Goal: Check status: Check status

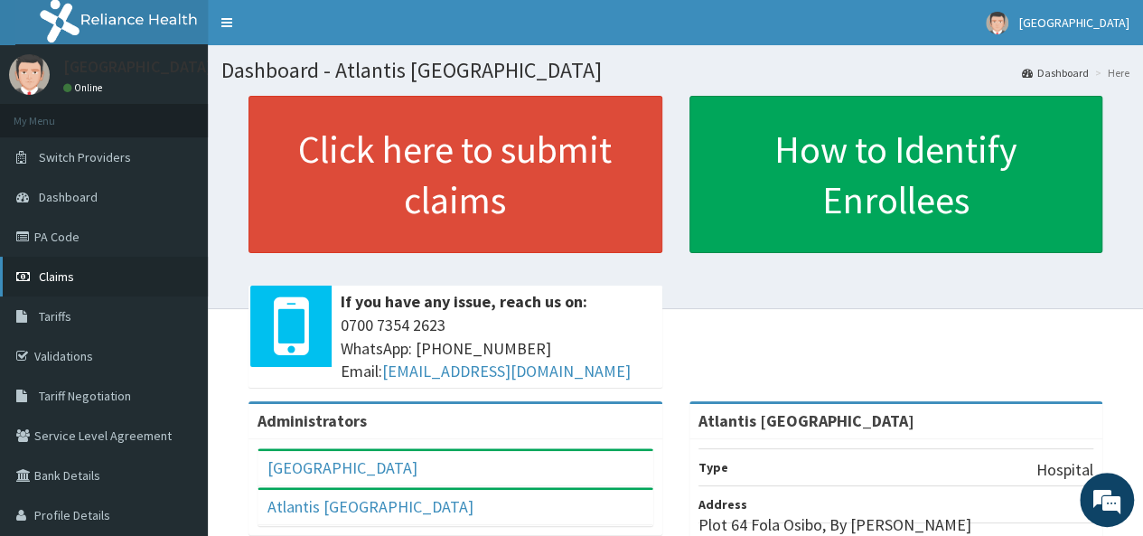
click at [40, 267] on link "Claims" at bounding box center [104, 277] width 208 height 40
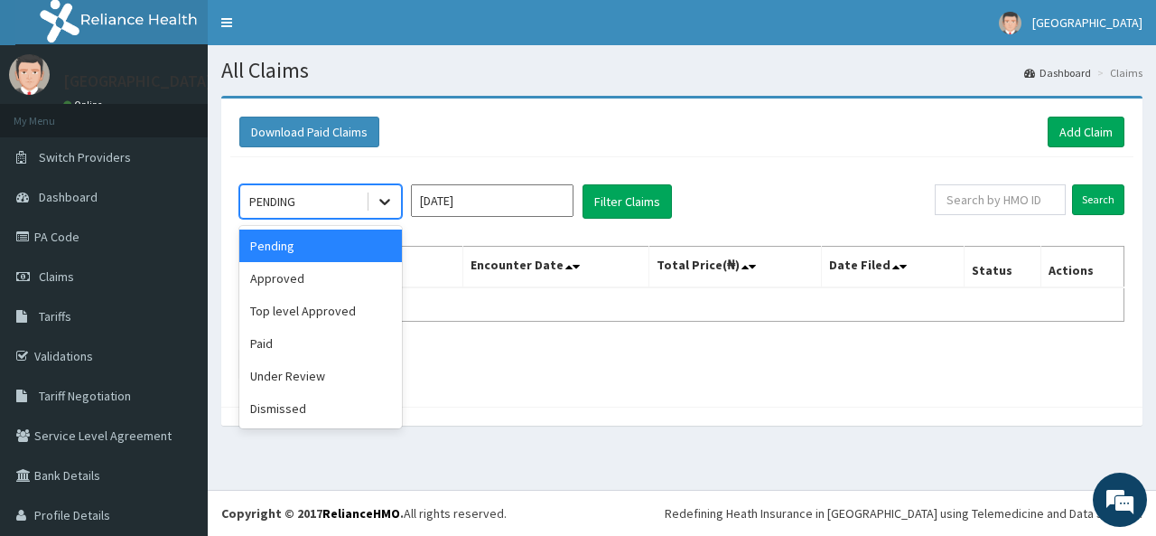
click at [383, 197] on icon at bounding box center [385, 201] width 18 height 18
click at [293, 277] on div "Approved" at bounding box center [320, 278] width 163 height 33
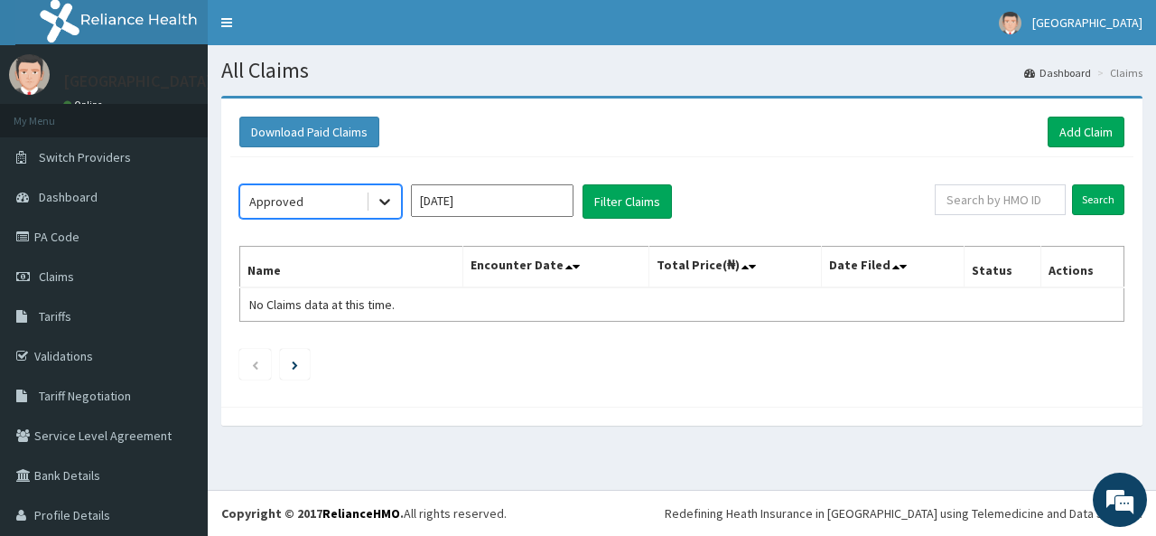
click at [387, 201] on icon at bounding box center [384, 203] width 11 height 6
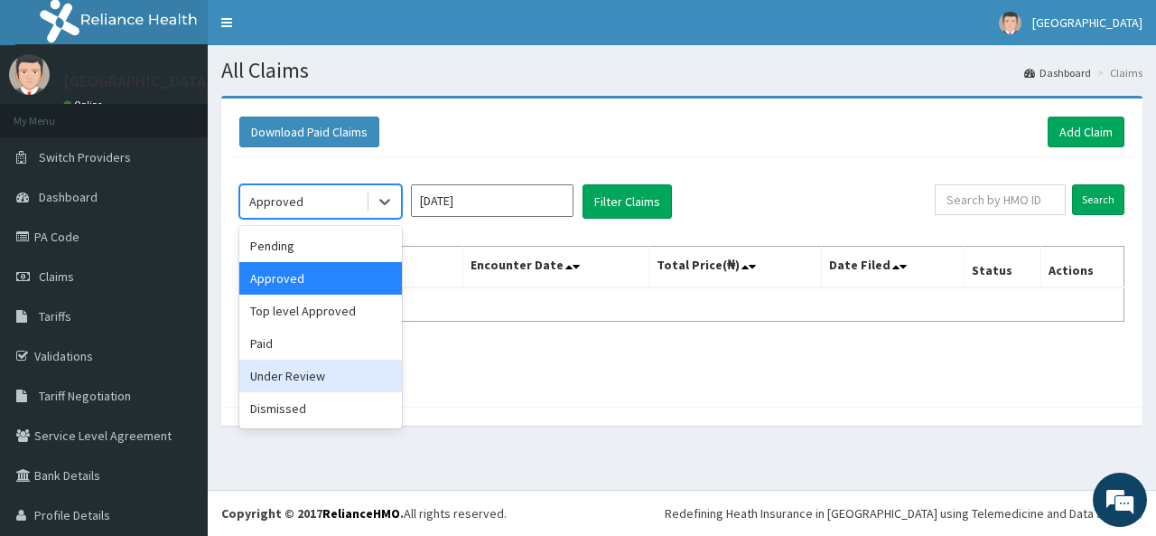
click at [307, 370] on div "Under Review" at bounding box center [320, 376] width 163 height 33
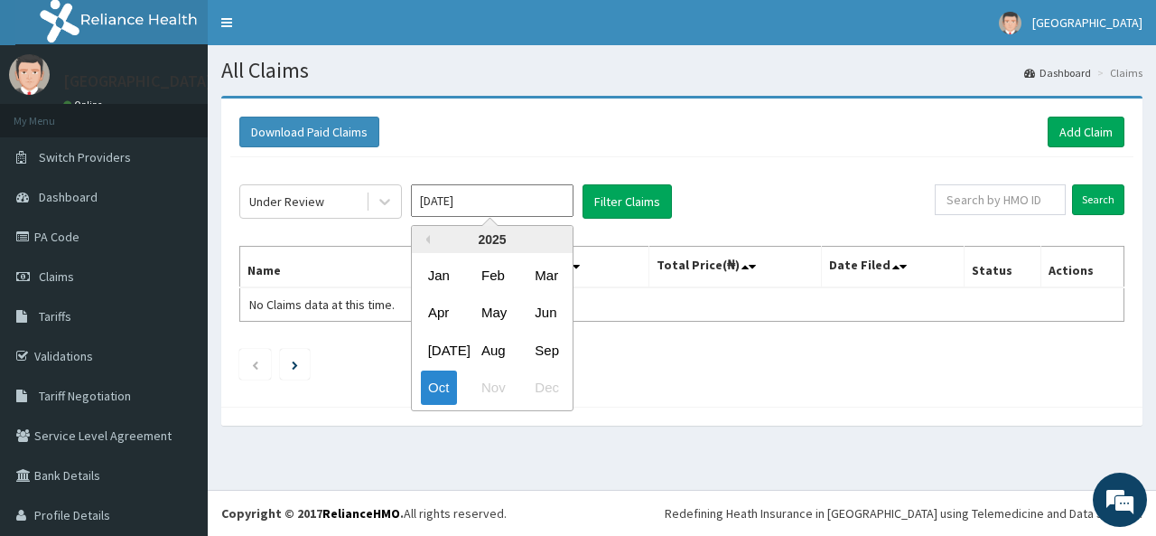
click at [562, 196] on input "[DATE]" at bounding box center [492, 200] width 163 height 33
click at [554, 346] on div "Sep" at bounding box center [546, 349] width 36 height 33
type input "Sep 2025"
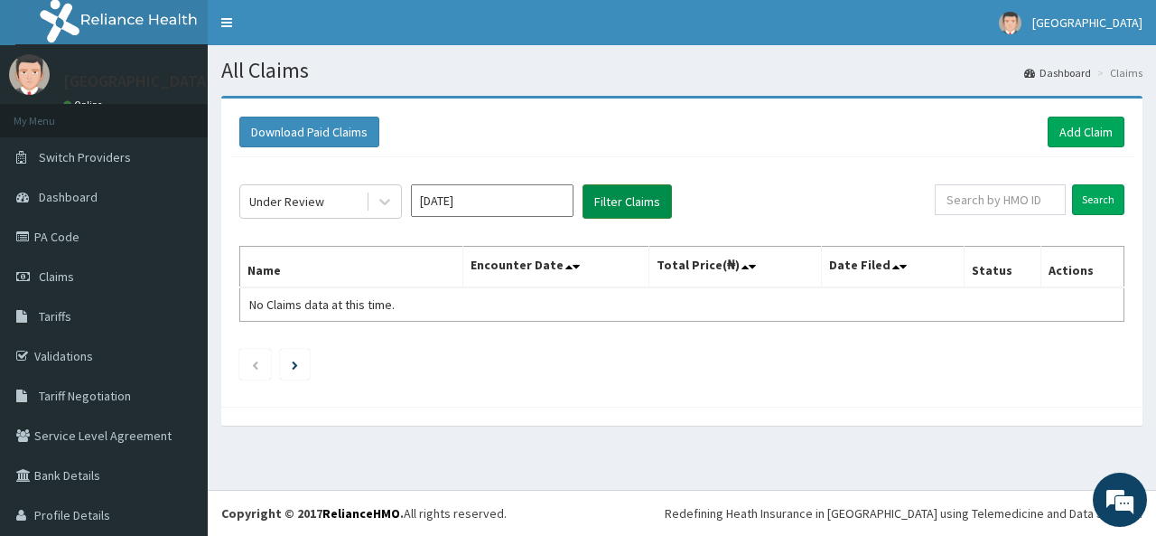
click at [628, 218] on button "Filter Claims" at bounding box center [627, 201] width 89 height 34
click at [613, 174] on div "Under Review Sep 2025 Filter Claims Search Name Encounter Date Total Price(₦) D…" at bounding box center [681, 277] width 903 height 240
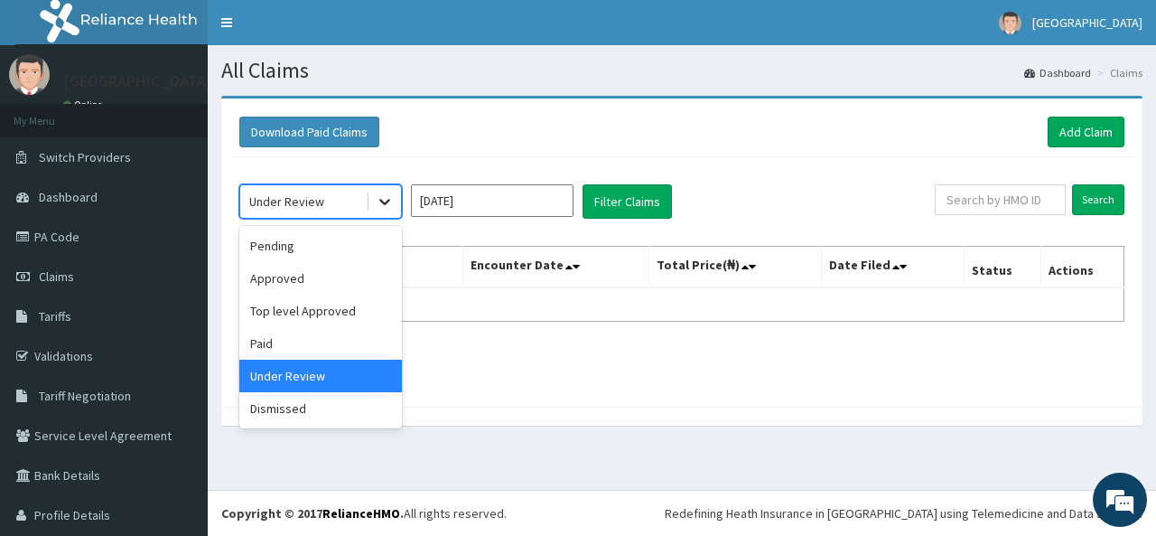
click at [388, 201] on icon at bounding box center [384, 203] width 11 height 6
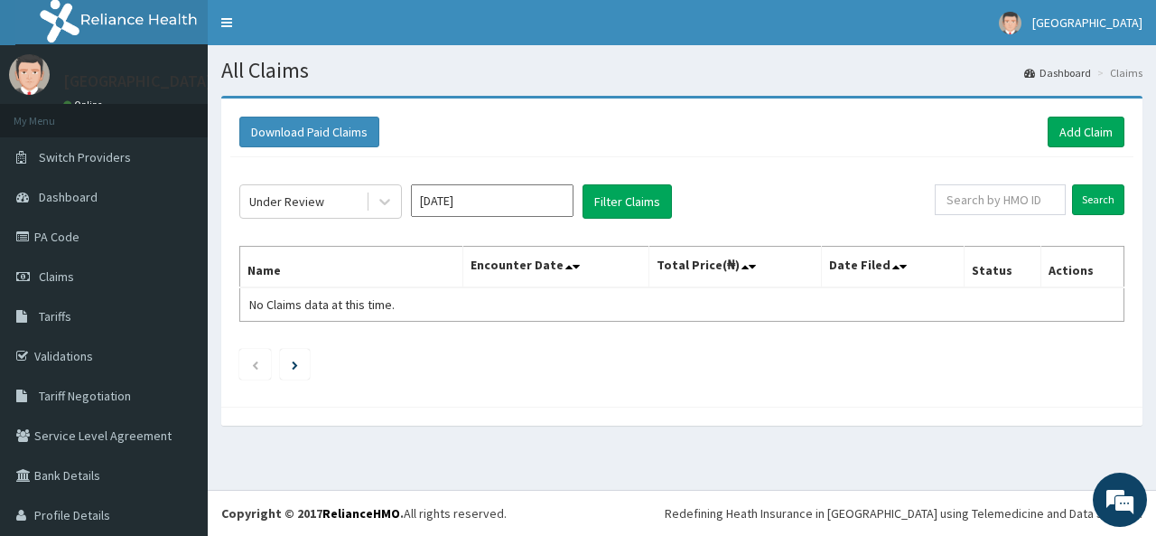
click at [749, 149] on div "Download Paid Claims Add Claim" at bounding box center [681, 133] width 903 height 50
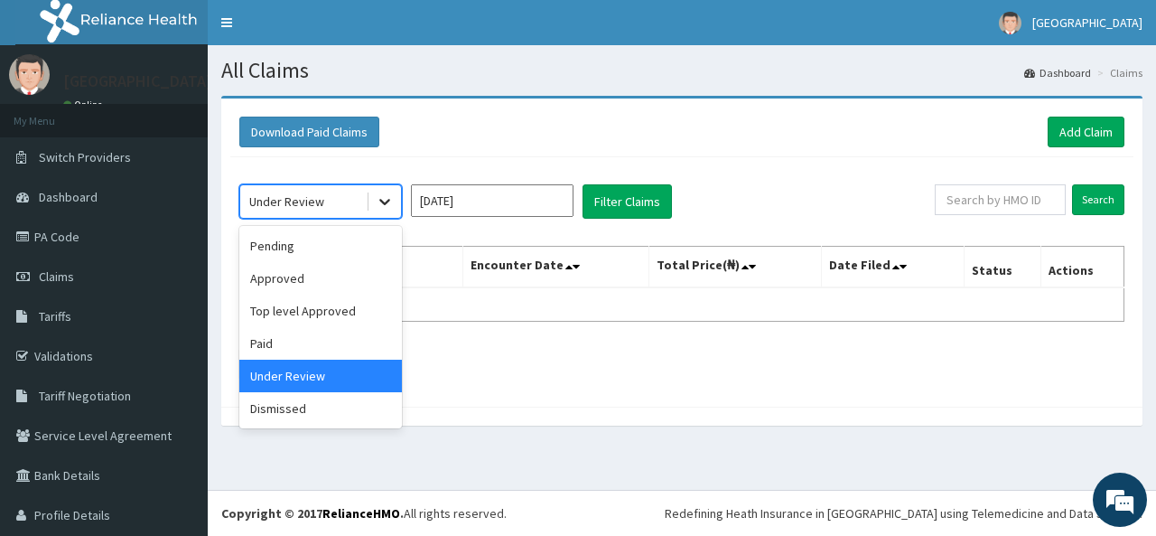
click at [392, 206] on icon at bounding box center [385, 201] width 18 height 18
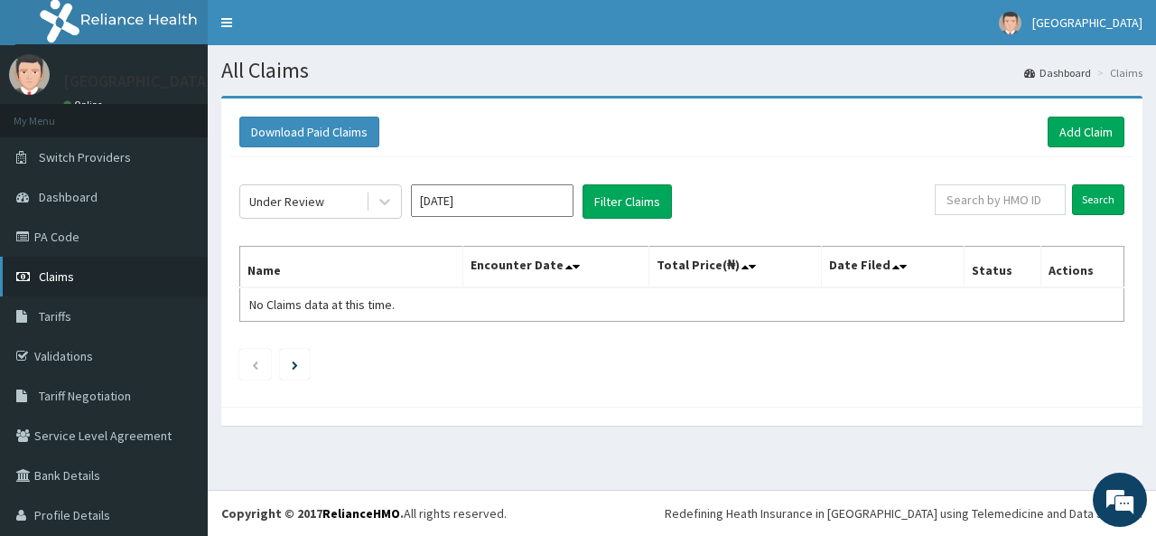
click at [75, 274] on link "Claims" at bounding box center [104, 277] width 208 height 40
click at [603, 195] on button "Filter Claims" at bounding box center [627, 201] width 89 height 34
click at [651, 207] on button "Filter Claims" at bounding box center [627, 201] width 89 height 34
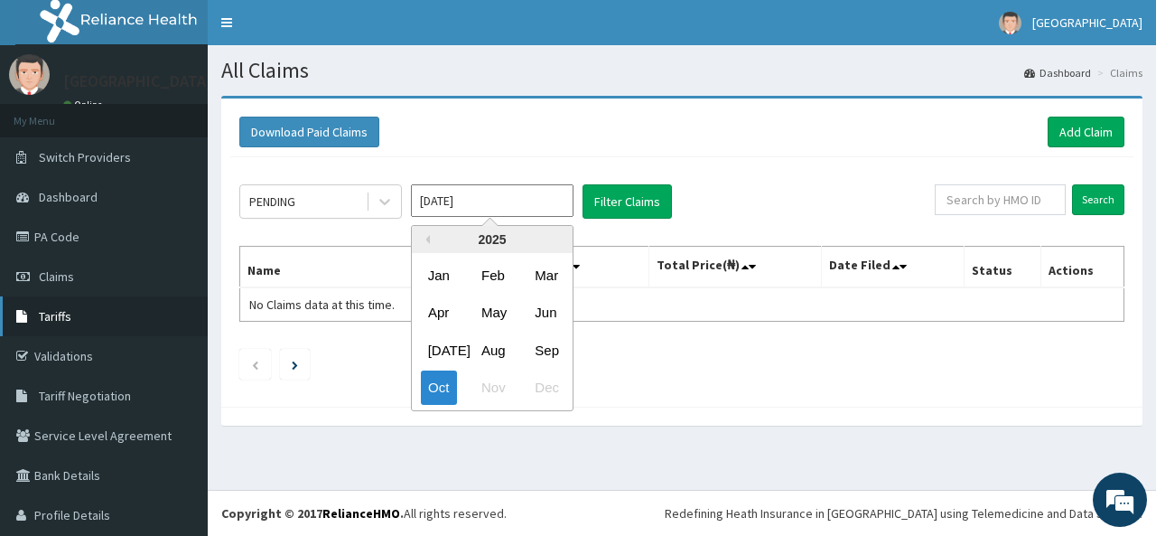
drag, startPoint x: 484, startPoint y: 198, endPoint x: 193, endPoint y: 332, distance: 320.2
click at [193, 332] on div "R EL Toggle navigation Atlantis Hospital Atlantis Hospital - hmo@atlantispediat…" at bounding box center [578, 268] width 1156 height 536
click at [529, 380] on div "Oct Nov Dec" at bounding box center [492, 388] width 161 height 37
click at [562, 338] on div "Sep" at bounding box center [546, 349] width 36 height 33
type input "Sep 2025"
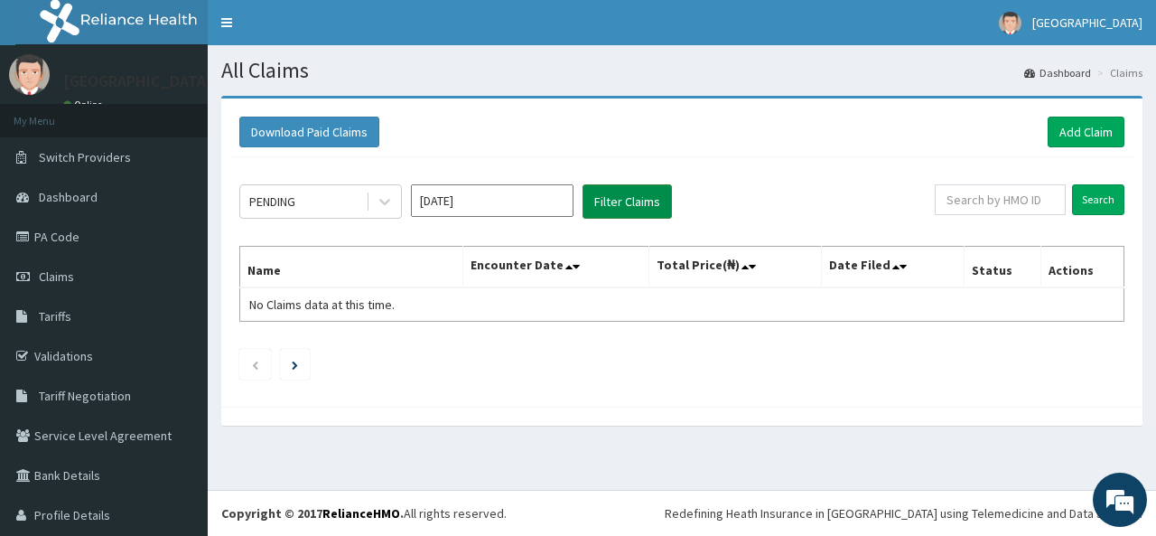
click at [643, 209] on button "Filter Claims" at bounding box center [627, 201] width 89 height 34
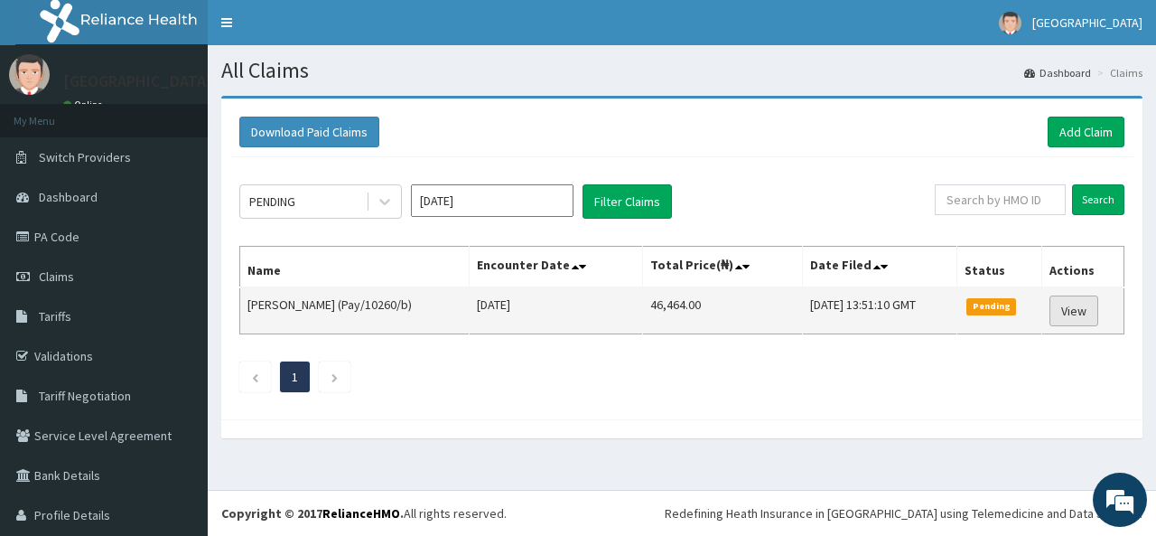
click at [1077, 313] on link "View" at bounding box center [1074, 310] width 49 height 31
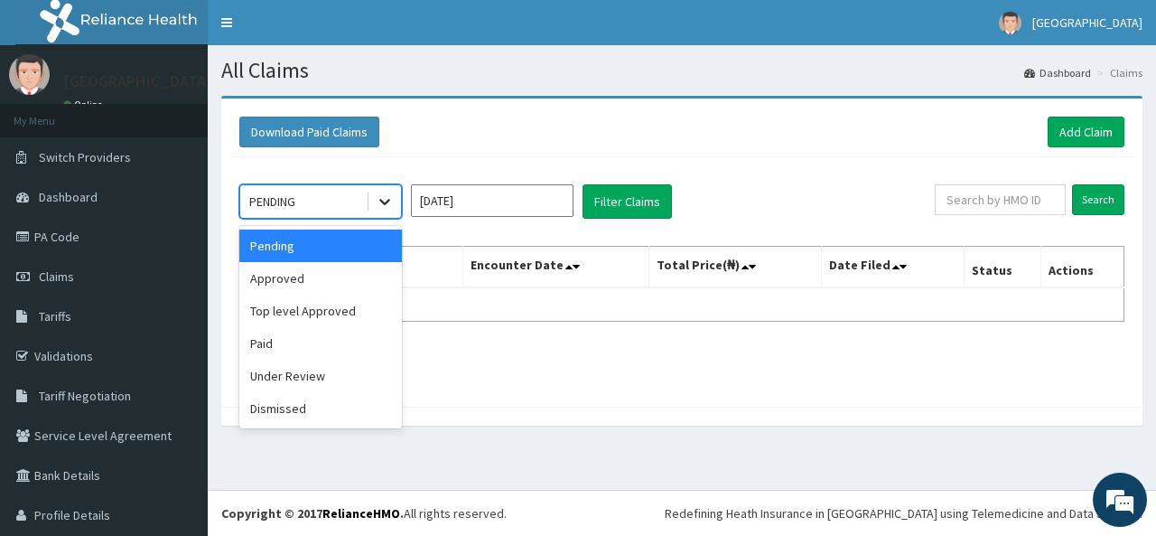
click at [377, 206] on icon at bounding box center [385, 201] width 18 height 18
